Goal: Information Seeking & Learning: Learn about a topic

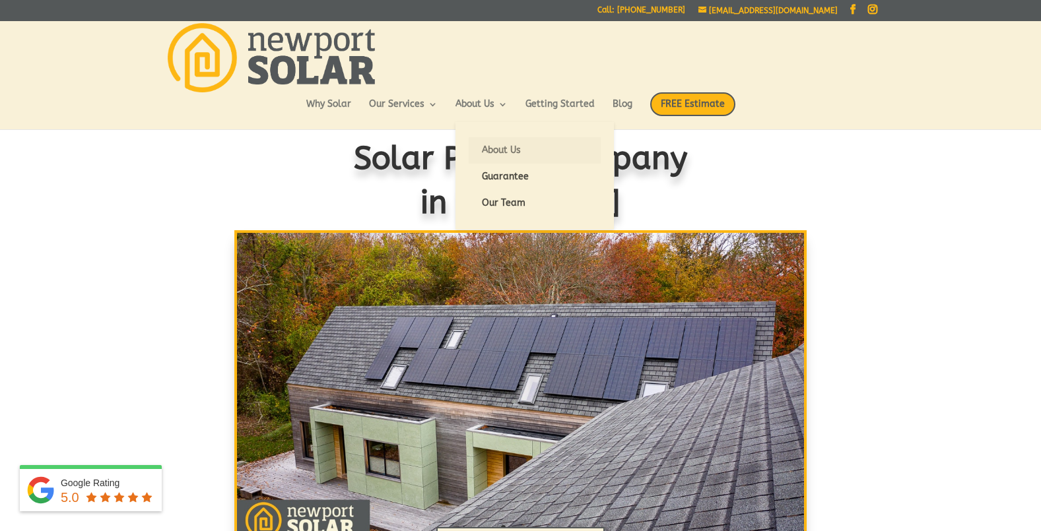
click at [494, 144] on link "About Us" at bounding box center [535, 150] width 132 height 26
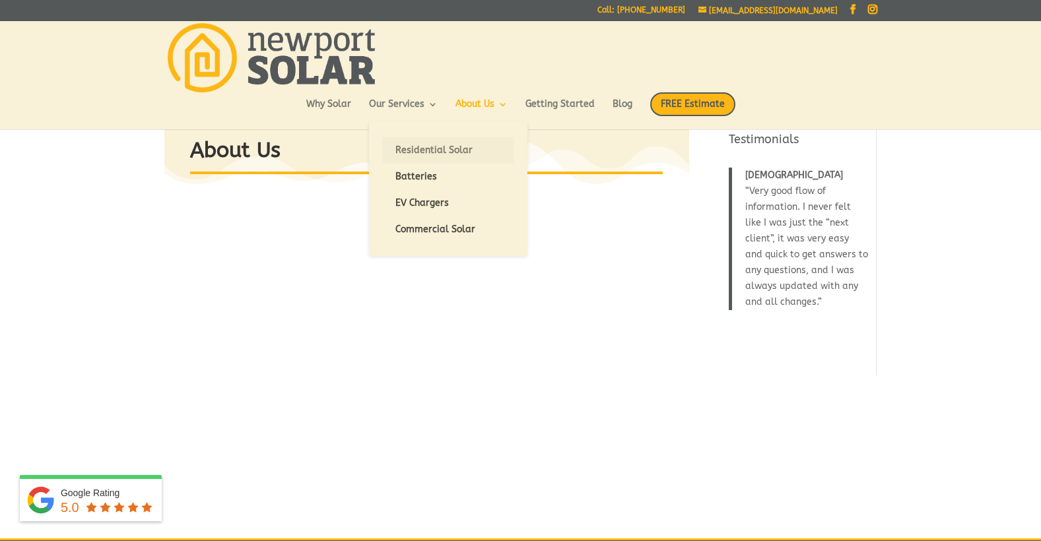
click at [418, 153] on link "Residential Solar" at bounding box center [448, 150] width 132 height 26
